Goal: Connect with others: Participate in discussion

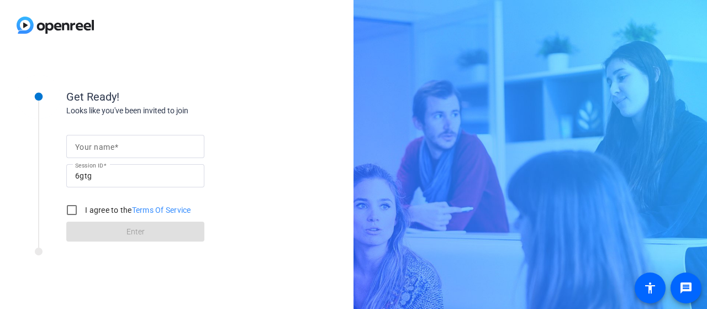
click at [119, 149] on input "Your name" at bounding box center [135, 146] width 120 height 13
type input "[PERSON_NAME]"
click at [70, 214] on input "I agree to the Terms Of Service" at bounding box center [72, 210] width 22 height 22
checkbox input "true"
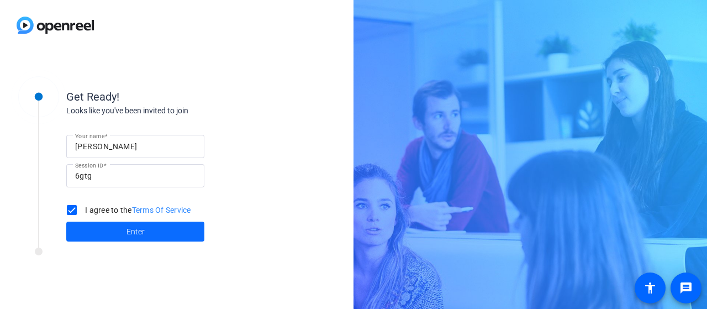
click at [128, 230] on span "Enter" at bounding box center [135, 232] width 18 height 12
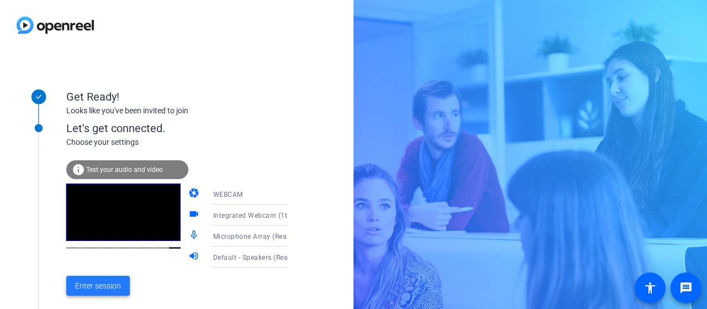
click at [97, 287] on span "Enter session" at bounding box center [98, 286] width 46 height 12
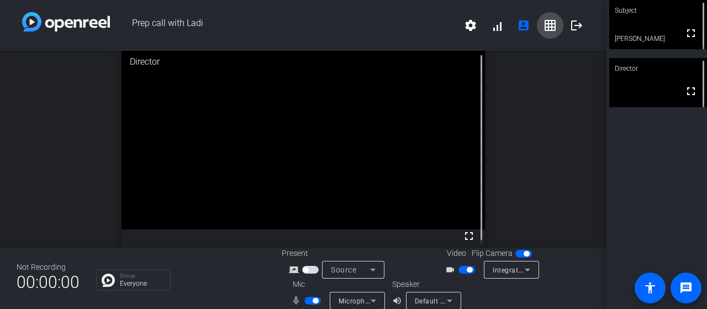
click at [547, 25] on mat-icon "grid_on" at bounding box center [550, 25] width 13 height 13
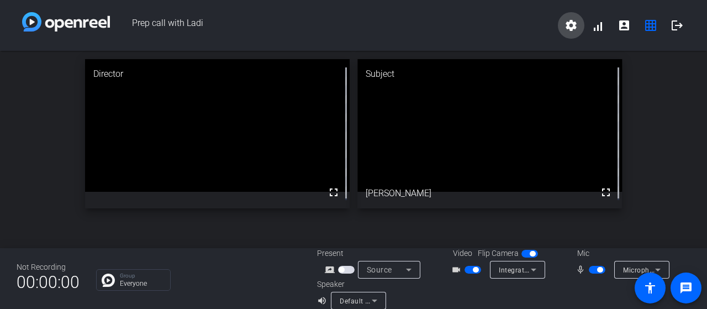
click at [567, 23] on mat-icon "settings" at bounding box center [571, 25] width 13 height 13
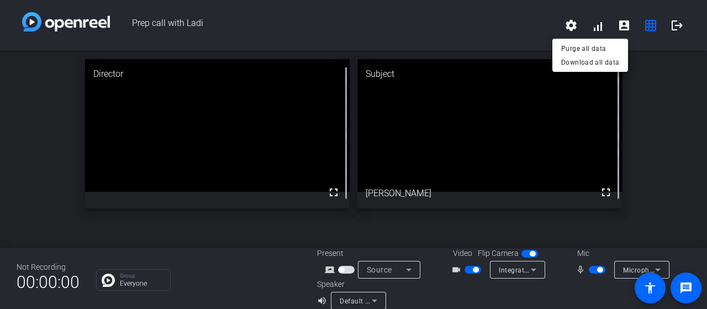
click at [485, 36] on div at bounding box center [353, 154] width 707 height 309
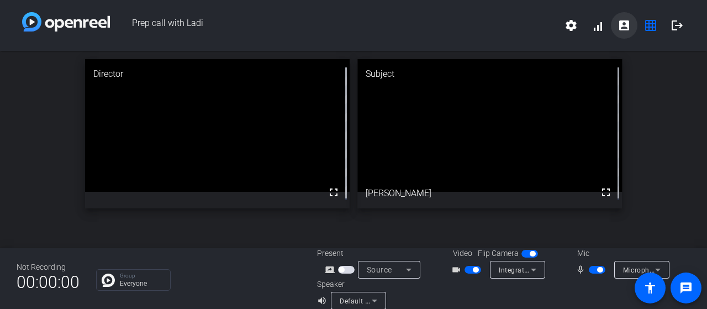
click at [621, 24] on mat-icon "account_box" at bounding box center [624, 25] width 13 height 13
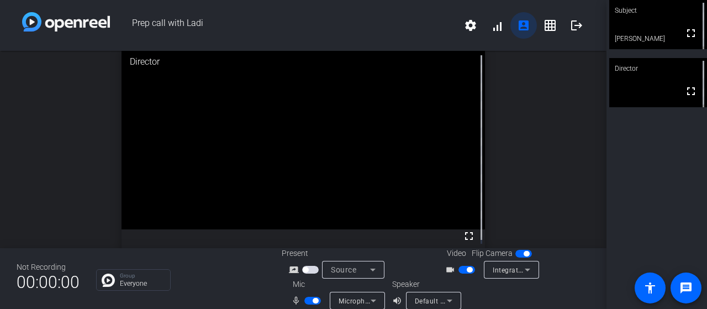
click at [517, 27] on mat-icon "account_box" at bounding box center [523, 25] width 13 height 13
click at [464, 24] on mat-icon "settings" at bounding box center [470, 25] width 13 height 13
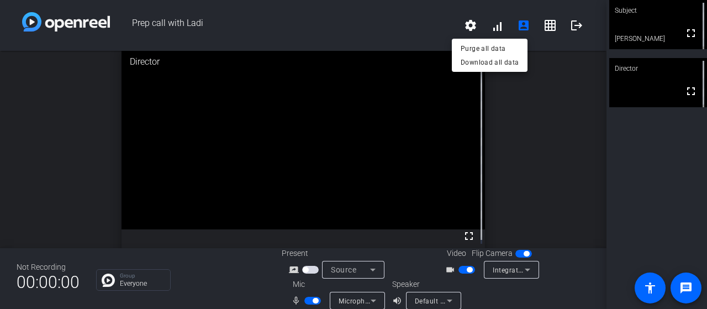
click at [384, 41] on div at bounding box center [353, 154] width 707 height 309
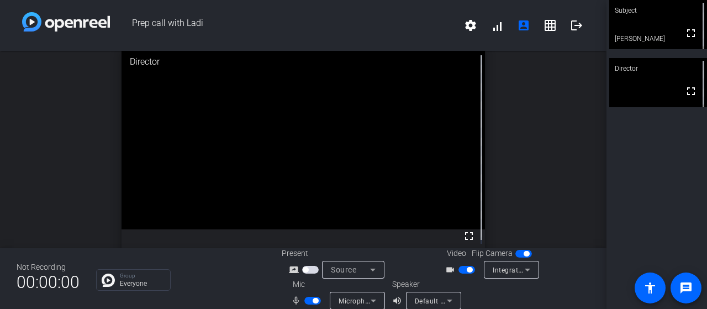
scroll to position [13, 0]
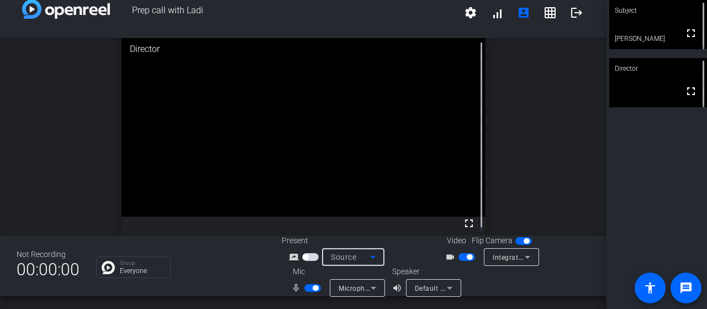
click at [368, 258] on icon at bounding box center [372, 256] width 13 height 13
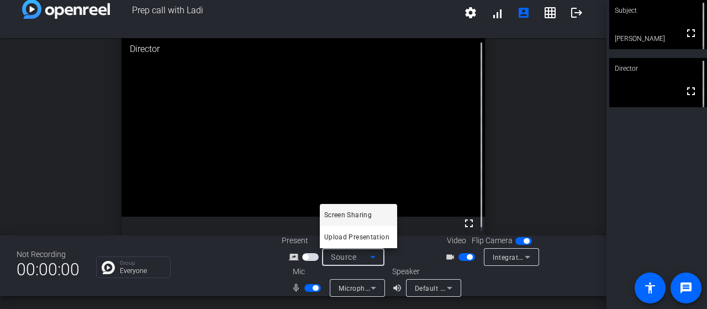
click at [512, 276] on div at bounding box center [353, 154] width 707 height 309
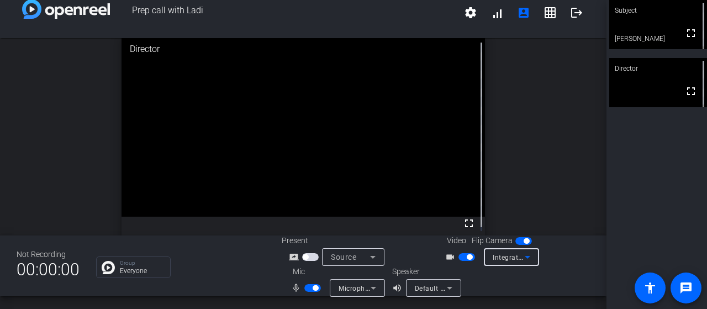
click at [517, 260] on div "Integrated Webcam (1bcf:28c9)" at bounding box center [512, 257] width 38 height 14
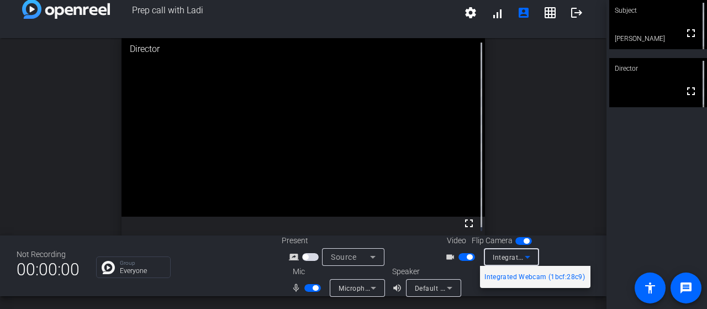
click at [558, 247] on div at bounding box center [353, 154] width 707 height 309
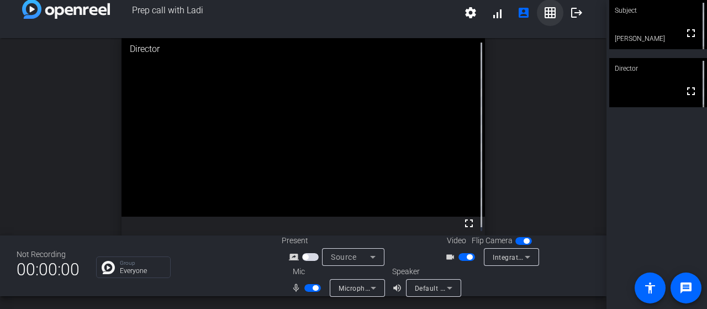
click at [544, 11] on mat-icon "grid_on" at bounding box center [550, 12] width 13 height 13
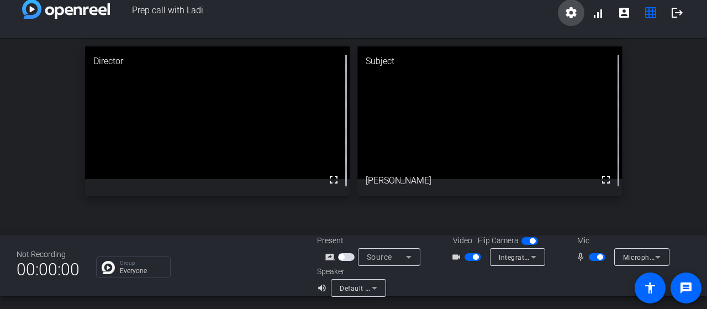
click at [566, 14] on mat-icon "settings" at bounding box center [571, 12] width 13 height 13
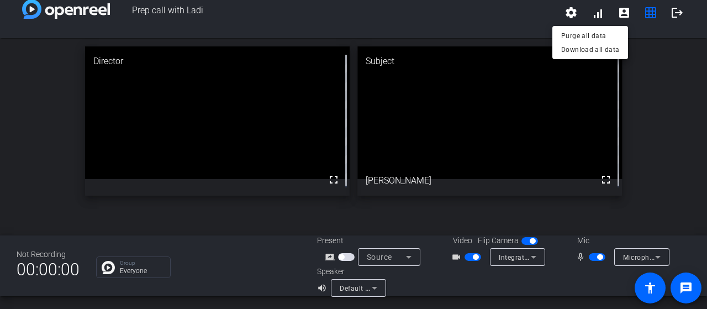
click at [560, 15] on div at bounding box center [353, 154] width 707 height 309
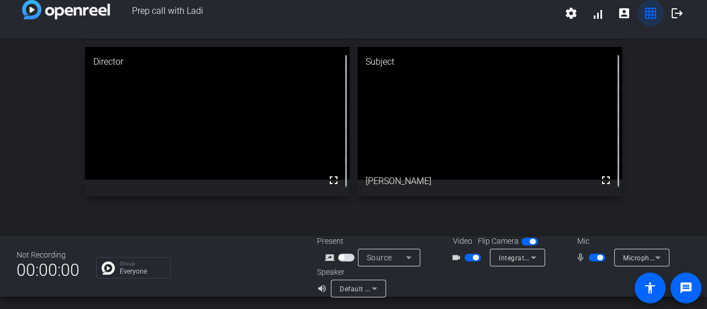
click at [645, 8] on mat-icon "grid_on" at bounding box center [650, 13] width 13 height 13
click at [619, 13] on mat-icon "account_box" at bounding box center [624, 13] width 13 height 13
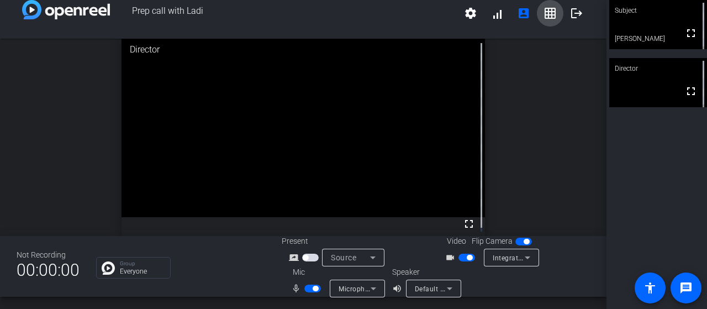
click at [545, 15] on mat-icon "grid_on" at bounding box center [550, 13] width 13 height 13
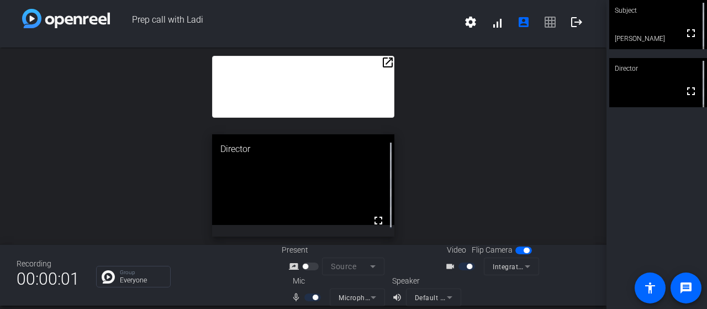
scroll to position [0, 0]
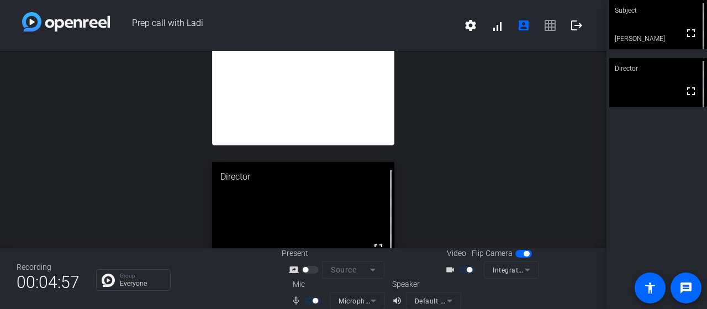
click at [541, 28] on span "settings signal_cellular_alt account_box grid_on logout" at bounding box center [523, 25] width 133 height 27
click at [543, 25] on span "settings signal_cellular_alt account_box grid_on logout" at bounding box center [523, 25] width 133 height 27
click at [517, 28] on mat-icon "account_box" at bounding box center [523, 25] width 13 height 13
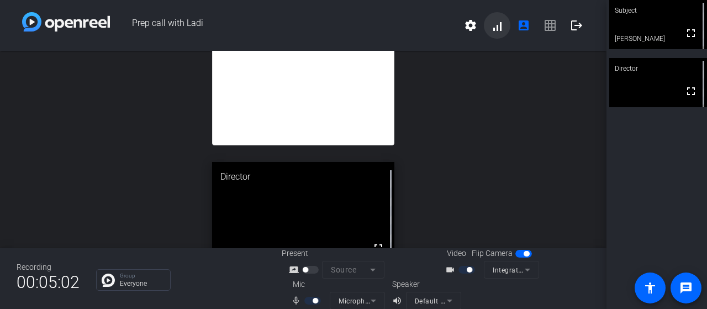
click at [494, 27] on span at bounding box center [497, 25] width 27 height 27
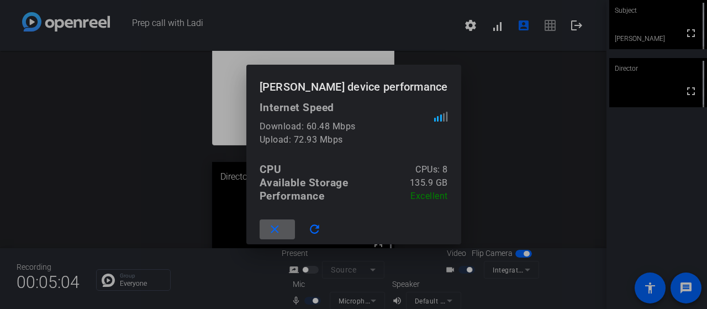
click at [519, 117] on div at bounding box center [353, 154] width 707 height 309
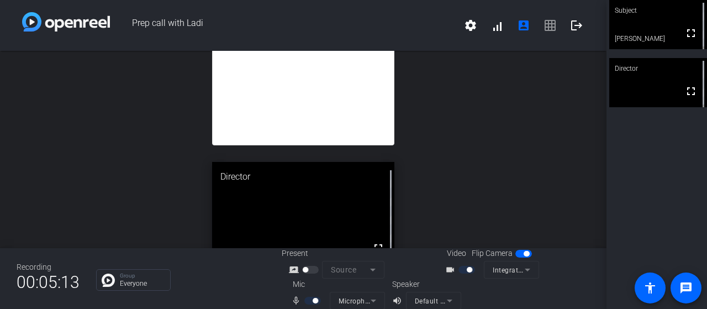
scroll to position [1, 0]
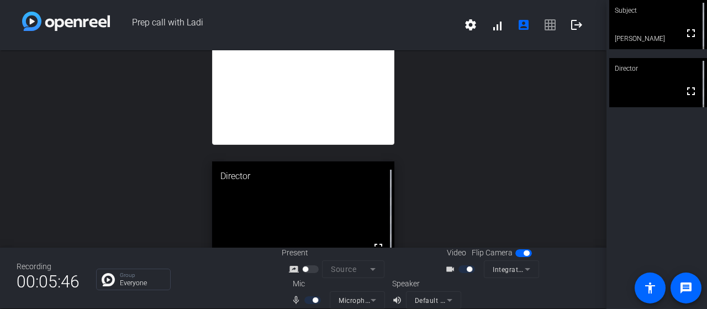
click at [34, 163] on div "open_in_new Ladi: We’re aligning around three enterprise goals that anchor our …" at bounding box center [303, 148] width 606 height 197
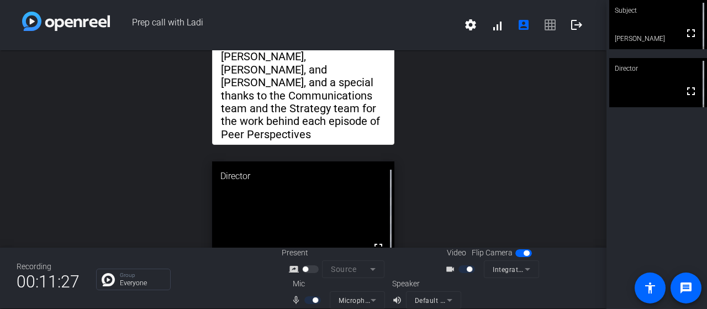
click at [446, 269] on mat-icon "videocam_outline" at bounding box center [451, 268] width 13 height 13
click at [462, 270] on div at bounding box center [467, 269] width 19 height 8
click at [458, 267] on div at bounding box center [467, 269] width 19 height 8
click at [461, 267] on div at bounding box center [467, 269] width 19 height 8
click at [461, 268] on div at bounding box center [467, 269] width 19 height 8
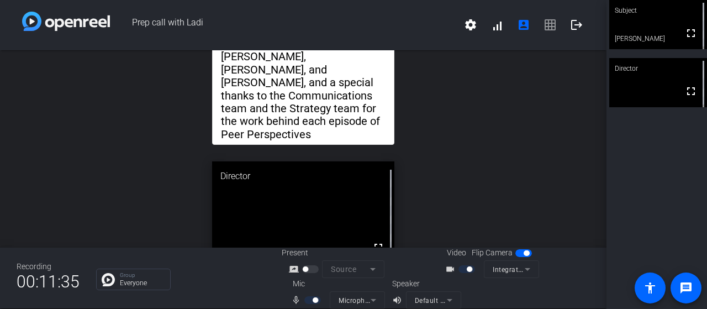
click at [445, 269] on mat-icon "videocam_outline" at bounding box center [451, 268] width 13 height 13
click at [460, 266] on div at bounding box center [467, 269] width 19 height 8
click at [524, 252] on span "button" at bounding box center [527, 253] width 6 height 6
click at [524, 250] on span "button" at bounding box center [523, 253] width 17 height 8
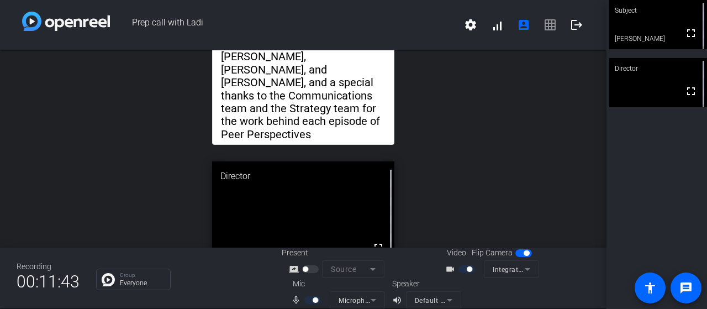
click at [452, 272] on mat-icon "videocam_outline" at bounding box center [451, 268] width 13 height 13
click at [451, 269] on mat-icon "videocam_outline" at bounding box center [451, 268] width 13 height 13
click at [450, 267] on mat-icon "videocam_outline" at bounding box center [451, 268] width 13 height 13
click at [470, 273] on mat-slide-toggle at bounding box center [467, 269] width 19 height 12
drag, startPoint x: 471, startPoint y: 270, endPoint x: 478, endPoint y: 271, distance: 7.9
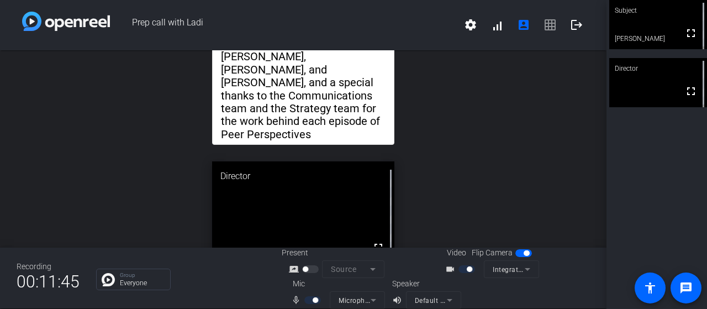
click at [471, 270] on div at bounding box center [467, 269] width 19 height 8
drag, startPoint x: 478, startPoint y: 272, endPoint x: 468, endPoint y: 276, distance: 11.2
click at [475, 274] on div "videocam_outline" at bounding box center [464, 268] width 39 height 13
click at [451, 269] on mat-icon "videocam_outline" at bounding box center [451, 268] width 13 height 13
click at [451, 270] on mat-icon "videocam_outline" at bounding box center [451, 268] width 13 height 13
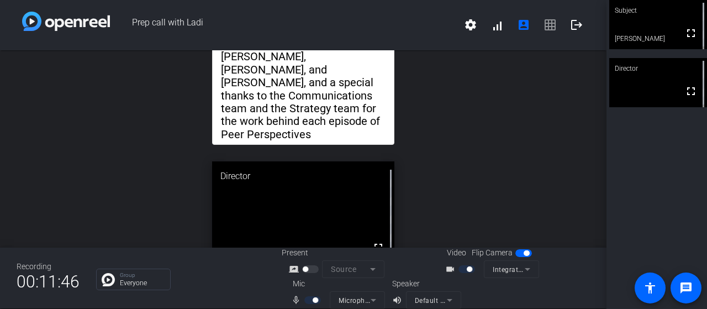
click at [448, 271] on mat-icon "videocam_outline" at bounding box center [451, 268] width 13 height 13
click at [309, 271] on div at bounding box center [311, 269] width 19 height 8
click at [462, 156] on div "open_in_new Ladi: We’re aligning around three enterprise goals that anchor our …" at bounding box center [303, 148] width 606 height 197
click at [541, 99] on div "open_in_new Ladi: We’re aligning around three enterprise goals that anchor our …" at bounding box center [303, 148] width 606 height 197
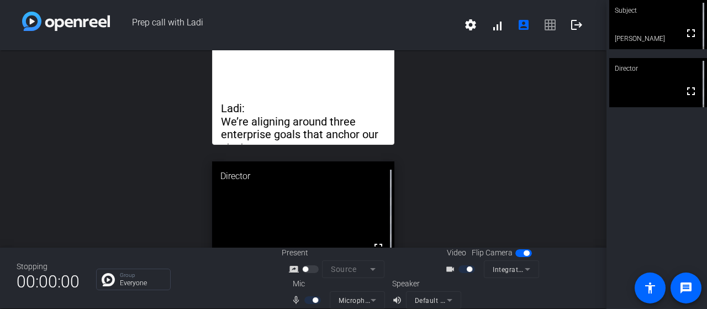
click at [542, 97] on div "open_in_new Ladi: We’re aligning around three enterprise goals that anchor our …" at bounding box center [303, 148] width 606 height 197
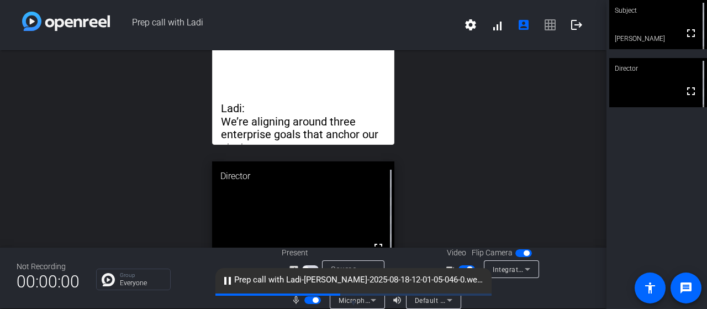
click at [541, 194] on div "open_in_new Ladi: We’re aligning around three enterprise goals that anchor our …" at bounding box center [303, 148] width 606 height 197
click at [458, 268] on div "cloud_upload Prep call with Ladi-Ladi Davies-2025-08-18-12-01-05-046-0.webm" at bounding box center [353, 280] width 276 height 25
click at [461, 267] on span "button" at bounding box center [466, 269] width 17 height 8
click at [392, 298] on mat-icon "volume_up" at bounding box center [398, 299] width 13 height 13
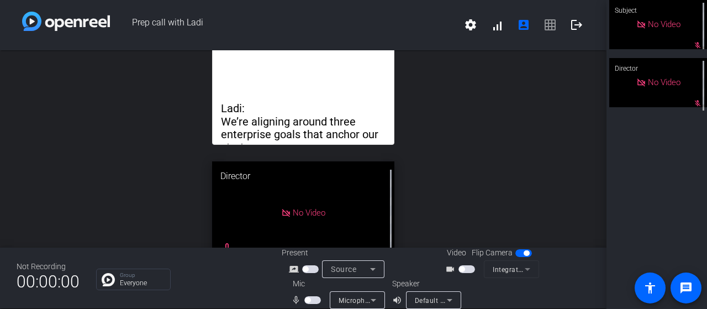
click at [468, 269] on span "button" at bounding box center [466, 269] width 17 height 8
click at [468, 269] on span "button" at bounding box center [470, 269] width 6 height 6
click at [570, 25] on mat-icon "logout" at bounding box center [576, 24] width 13 height 13
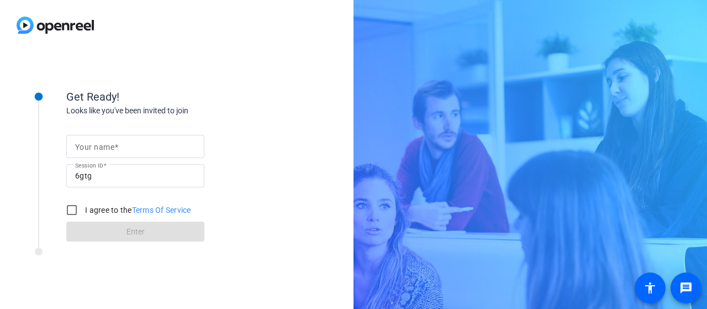
click at [177, 154] on div at bounding box center [135, 146] width 120 height 23
type input "[PERSON_NAME]"
click at [72, 210] on input "I agree to the Terms Of Service" at bounding box center [72, 210] width 22 height 22
checkbox input "true"
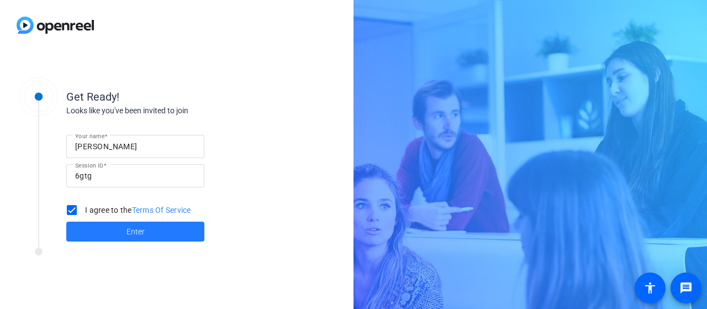
click at [128, 230] on span "Enter" at bounding box center [135, 232] width 18 height 12
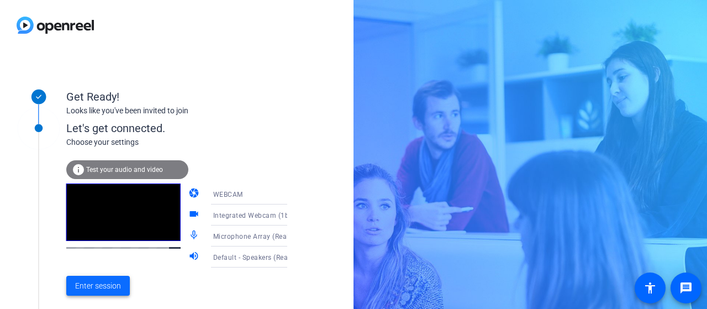
click at [96, 286] on span "Enter session" at bounding box center [98, 286] width 46 height 12
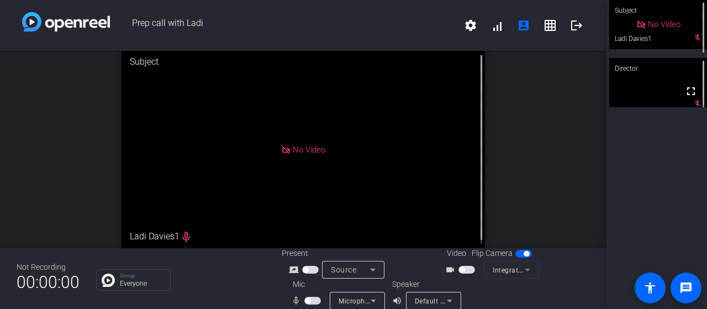
click at [472, 268] on div at bounding box center [467, 270] width 19 height 8
click at [464, 269] on span "button" at bounding box center [466, 270] width 17 height 8
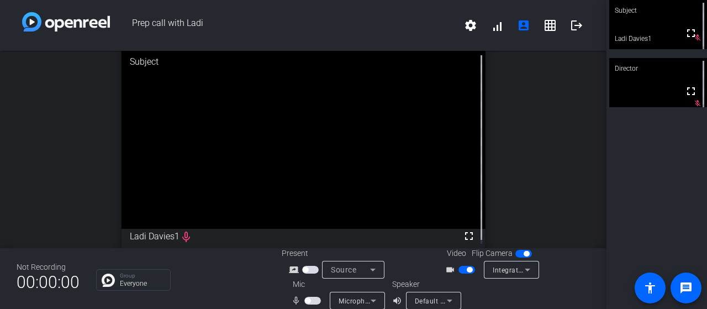
click at [313, 298] on span "button" at bounding box center [312, 301] width 17 height 8
drag, startPoint x: 457, startPoint y: 268, endPoint x: 421, endPoint y: 265, distance: 36.1
click at [421, 265] on div "Present screen_share_outline Source" at bounding box center [359, 262] width 154 height 31
click at [461, 268] on span "button" at bounding box center [466, 270] width 17 height 8
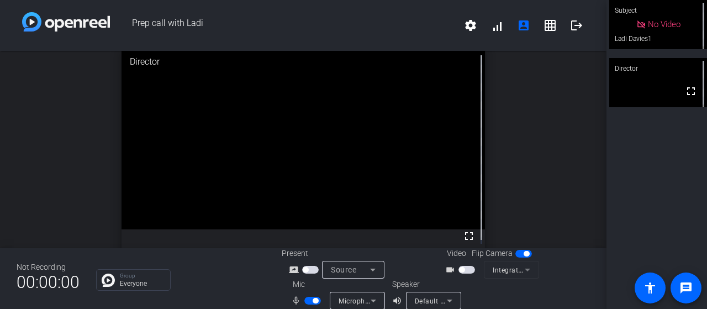
click at [464, 268] on span "button" at bounding box center [466, 270] width 17 height 8
click at [460, 271] on span "button" at bounding box center [466, 270] width 17 height 8
click at [469, 268] on span "button" at bounding box center [466, 270] width 17 height 8
click at [544, 29] on mat-icon "grid_on" at bounding box center [550, 25] width 13 height 13
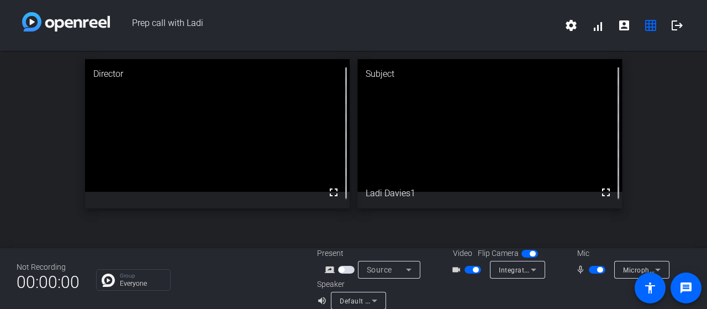
click at [521, 255] on span "button" at bounding box center [529, 254] width 17 height 8
click at [530, 252] on span "button" at bounding box center [529, 254] width 17 height 8
click at [465, 268] on span "button" at bounding box center [473, 270] width 17 height 8
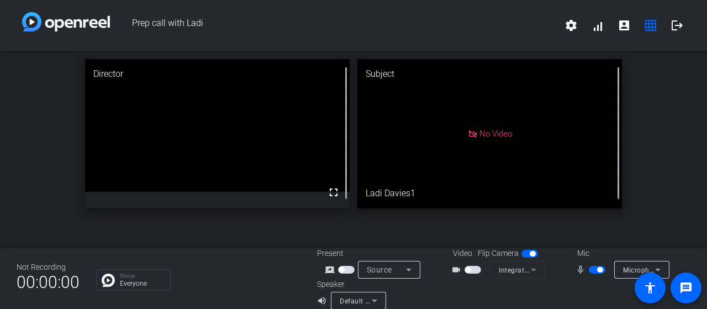
click at [476, 267] on span "button" at bounding box center [473, 270] width 17 height 8
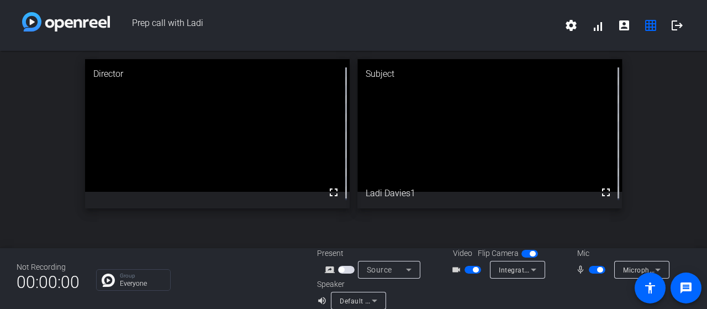
click at [521, 254] on span "button" at bounding box center [529, 254] width 17 height 8
click at [529, 255] on span "button" at bounding box center [529, 254] width 17 height 8
click at [466, 271] on span "button" at bounding box center [473, 270] width 17 height 8
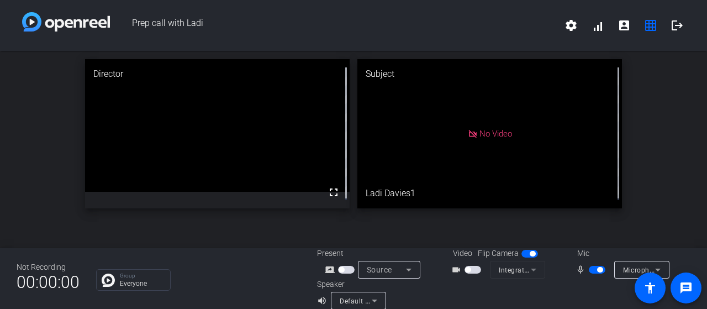
click at [473, 268] on span "button" at bounding box center [473, 270] width 17 height 8
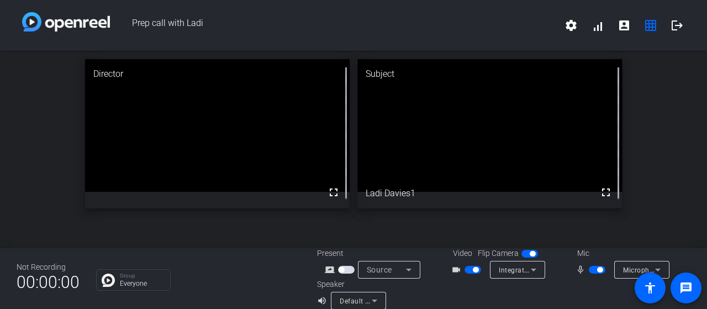
click at [60, 201] on div "Director fullscreen Subject fullscreen Ladi Davies1" at bounding box center [353, 134] width 707 height 166
click at [467, 269] on span "button" at bounding box center [473, 270] width 17 height 8
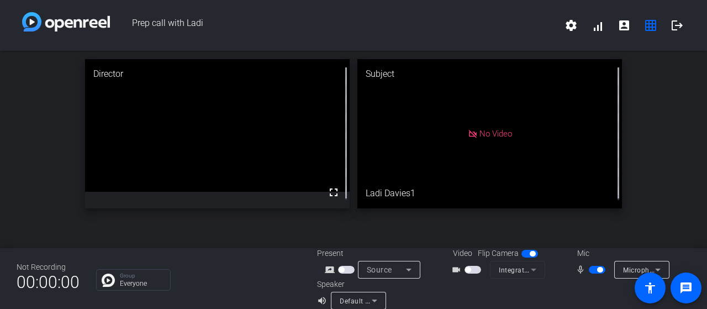
click at [474, 271] on span "button" at bounding box center [473, 270] width 17 height 8
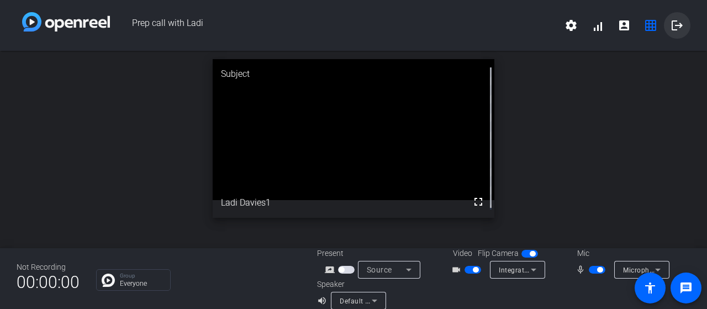
click at [671, 28] on mat-icon "logout" at bounding box center [677, 25] width 13 height 13
